Goal: Register for event/course

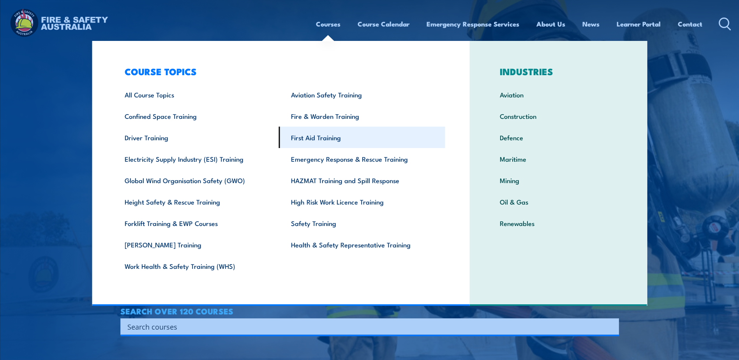
click at [328, 135] on link "First Aid Training" at bounding box center [362, 137] width 166 height 21
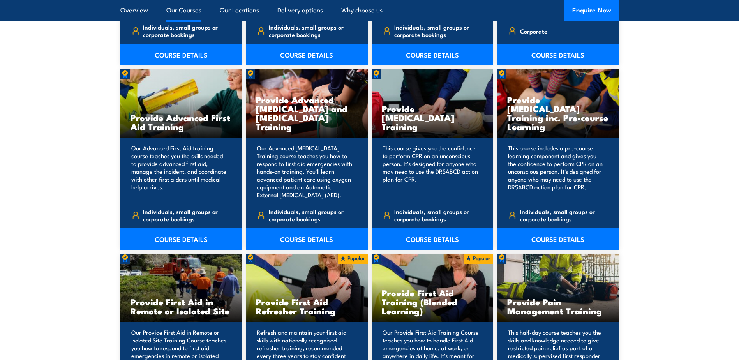
scroll to position [974, 0]
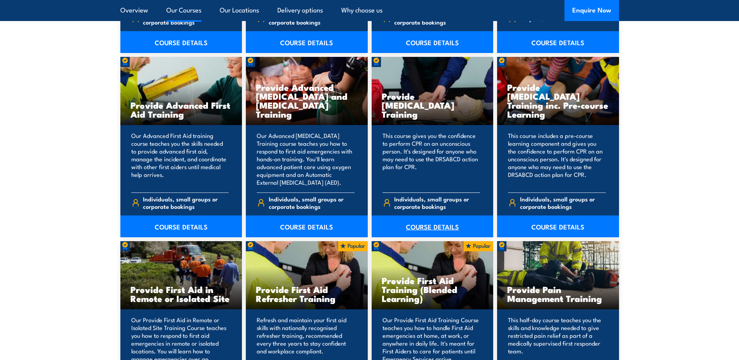
click at [438, 225] on link "COURSE DETAILS" at bounding box center [433, 227] width 122 height 22
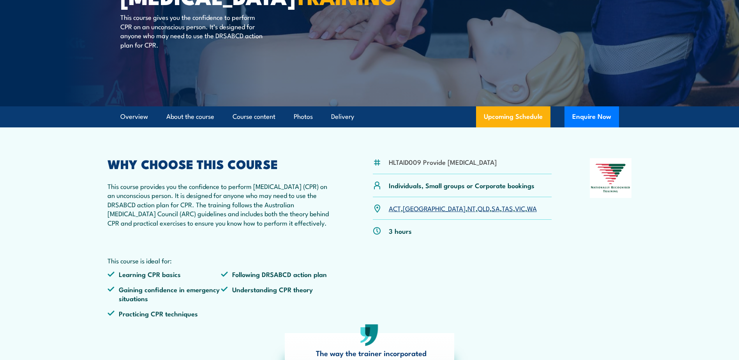
scroll to position [78, 0]
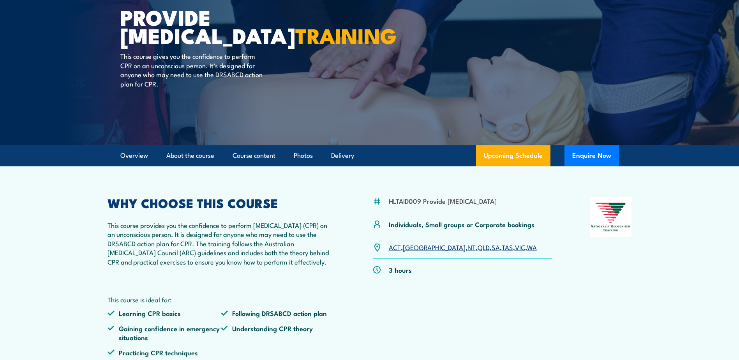
click at [527, 252] on link "WA" at bounding box center [532, 246] width 10 height 9
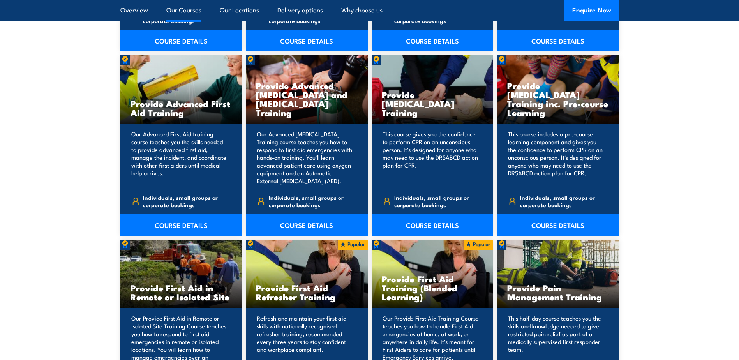
scroll to position [974, 0]
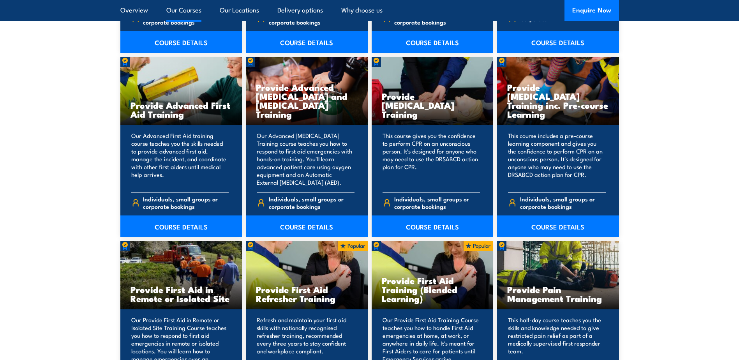
click at [557, 223] on link "COURSE DETAILS" at bounding box center [558, 227] width 122 height 22
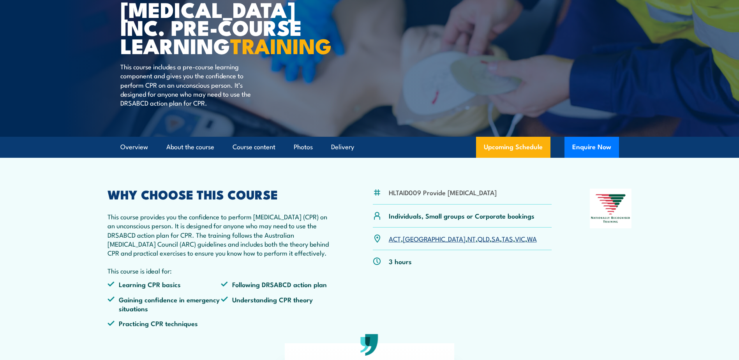
scroll to position [117, 0]
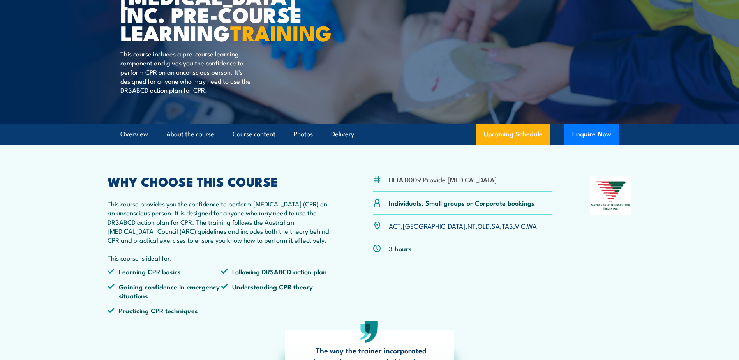
click at [527, 230] on link "WA" at bounding box center [532, 225] width 10 height 9
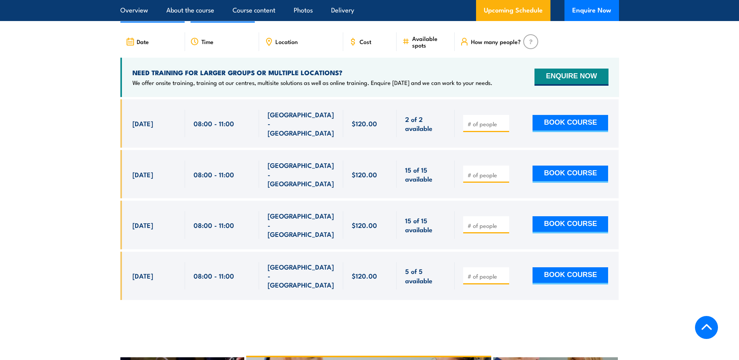
scroll to position [1428, 0]
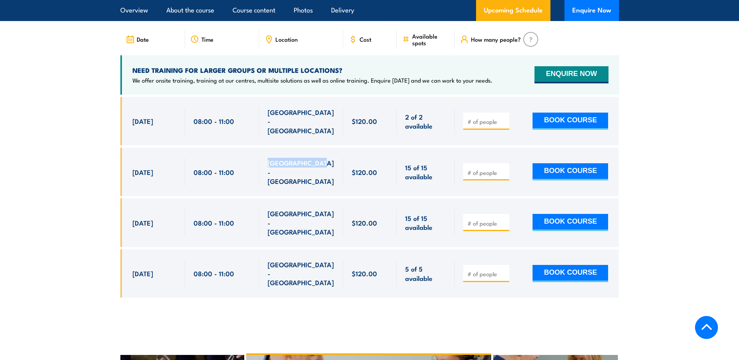
drag, startPoint x: 323, startPoint y: 189, endPoint x: 267, endPoint y: 191, distance: 56.5
click at [267, 191] on div "NORTH LAKE - WA" at bounding box center [301, 172] width 84 height 48
drag, startPoint x: 267, startPoint y: 191, endPoint x: 285, endPoint y: 193, distance: 18.4
copy span "NORTH LAKE - WA"
click at [300, 84] on p "We offer onsite training, training at our centres, multisite solutions as well …" at bounding box center [313, 80] width 360 height 8
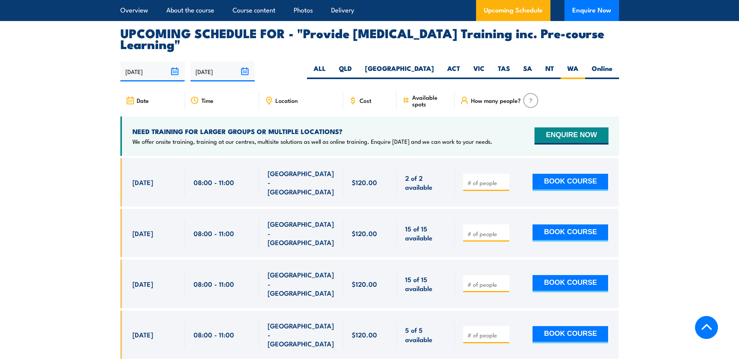
scroll to position [1369, 0]
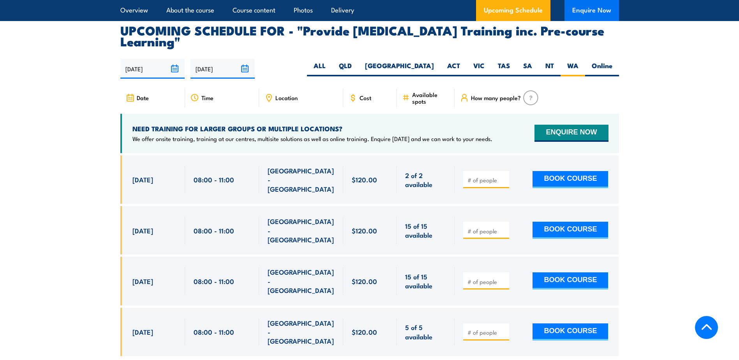
click at [594, 11] on button "Enquire Now" at bounding box center [592, 10] width 55 height 21
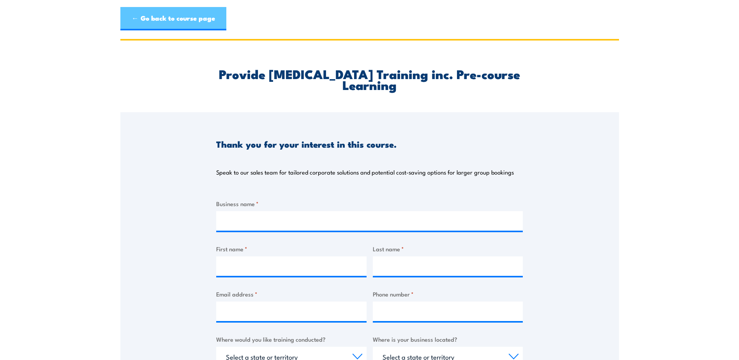
click at [154, 17] on link "← Go back to course page" at bounding box center [173, 18] width 106 height 23
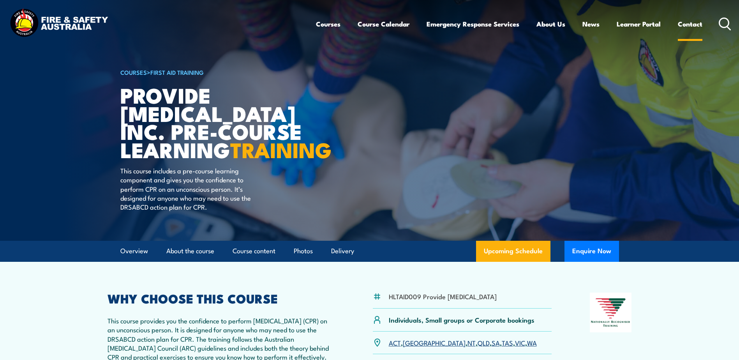
click at [691, 23] on link "Contact" at bounding box center [690, 24] width 25 height 21
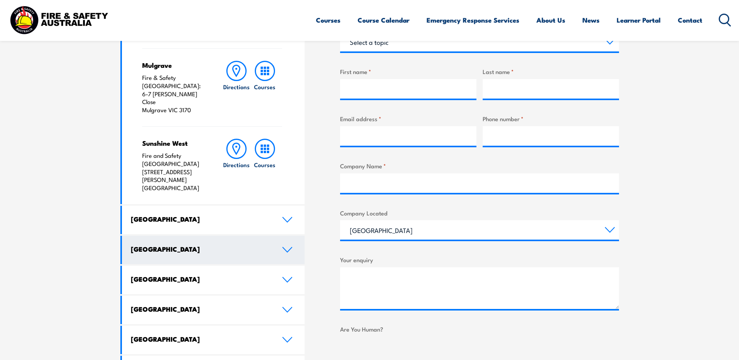
scroll to position [312, 0]
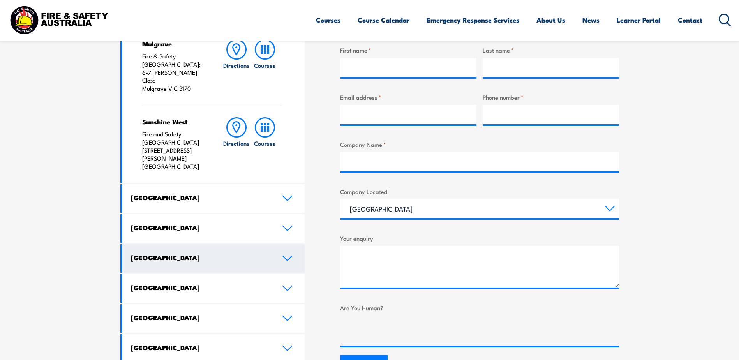
click at [282, 255] on icon at bounding box center [287, 258] width 11 height 6
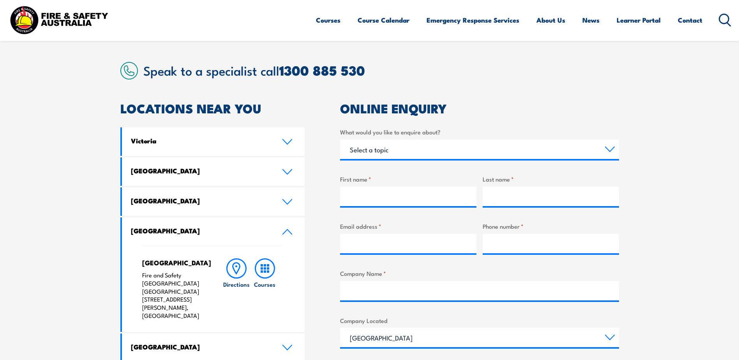
scroll to position [195, 0]
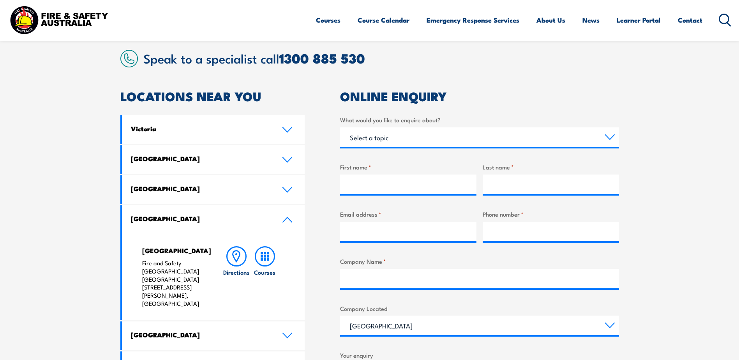
click at [293, 216] on link "[GEOGRAPHIC_DATA]" at bounding box center [213, 219] width 183 height 28
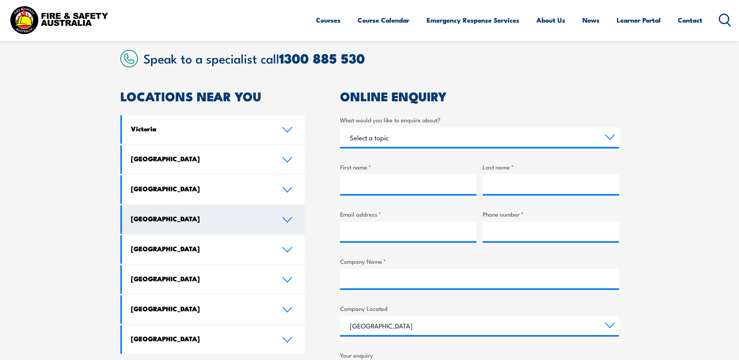
click at [293, 216] on link "[GEOGRAPHIC_DATA]" at bounding box center [213, 219] width 183 height 28
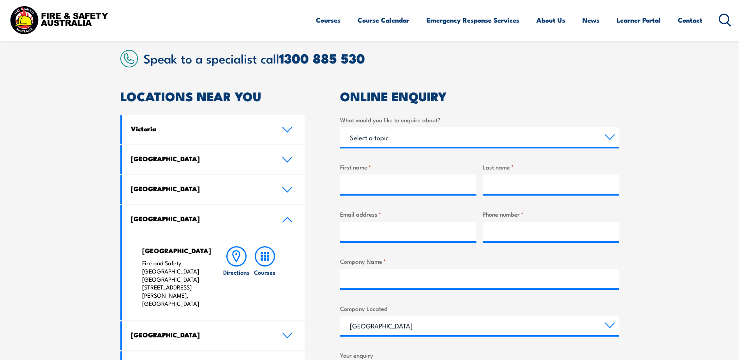
click at [293, 216] on link "[GEOGRAPHIC_DATA]" at bounding box center [213, 219] width 183 height 28
